Goal: Check status: Check status

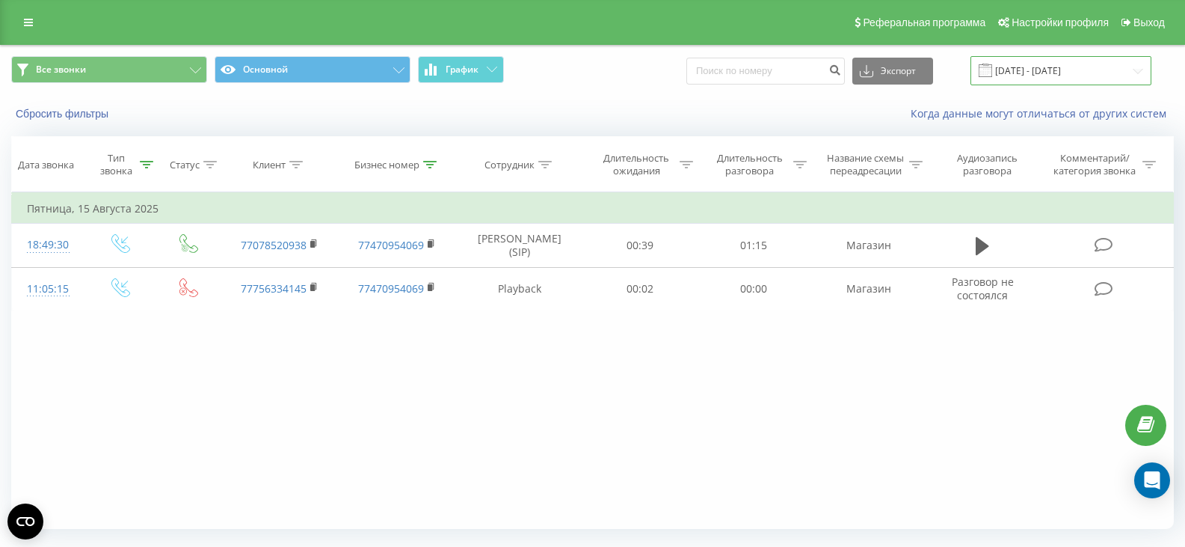
click at [1038, 70] on input "[DATE] - [DATE]" at bounding box center [1061, 70] width 181 height 29
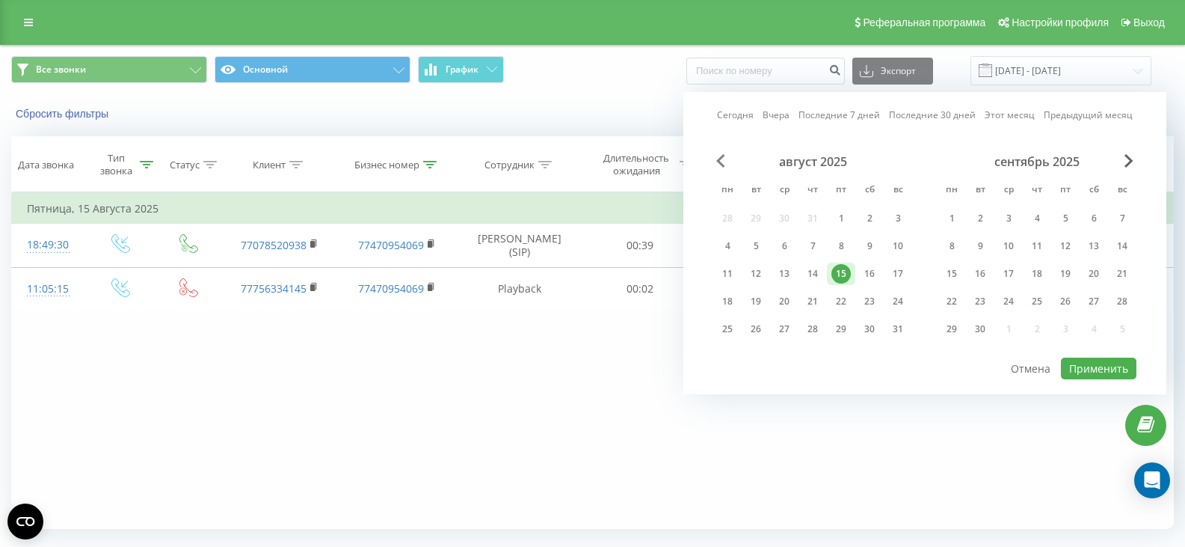
click at [720, 164] on span "Previous Month" at bounding box center [720, 160] width 9 height 13
click at [753, 298] on div "22" at bounding box center [755, 301] width 19 height 19
click at [1081, 369] on button "Применить" at bounding box center [1099, 368] width 76 height 22
type input "[DATE] - [DATE]"
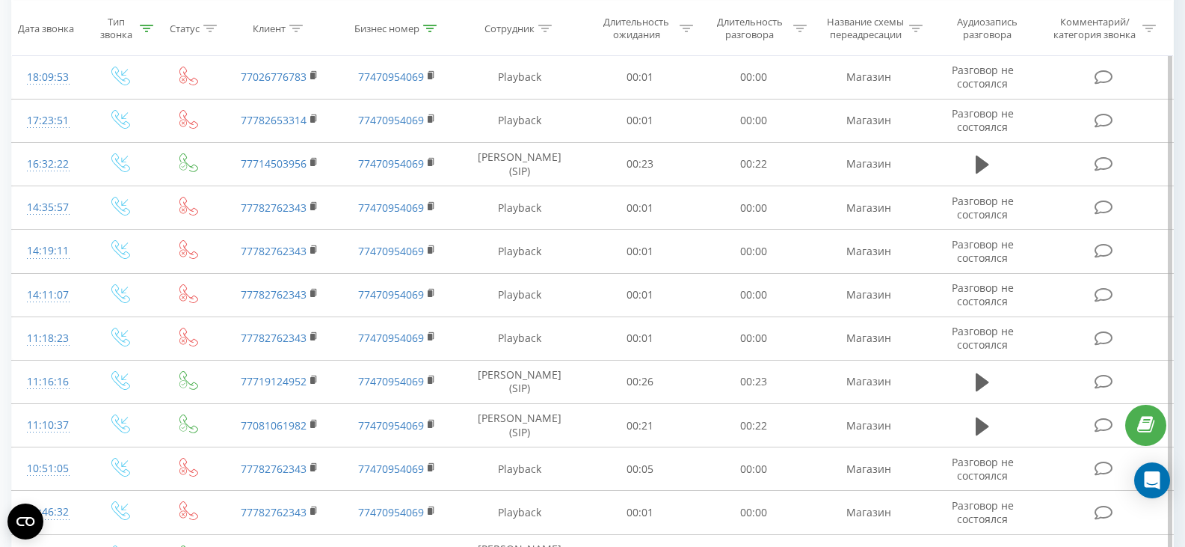
scroll to position [299, 0]
